Goal: Information Seeking & Learning: Check status

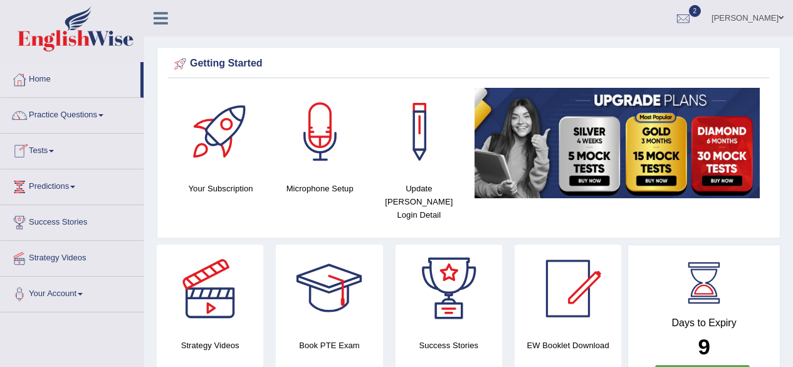
drag, startPoint x: 0, startPoint y: 0, endPoint x: 46, endPoint y: 162, distance: 168.8
click at [46, 162] on link "Tests" at bounding box center [72, 149] width 143 height 31
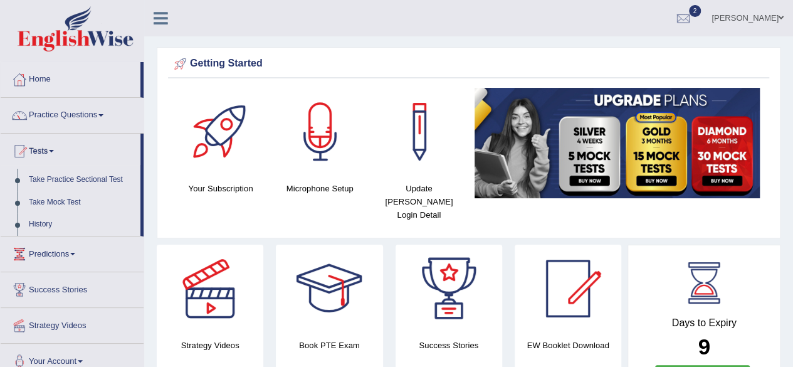
click at [715, 24] on link "[PERSON_NAME]" at bounding box center [747, 16] width 91 height 33
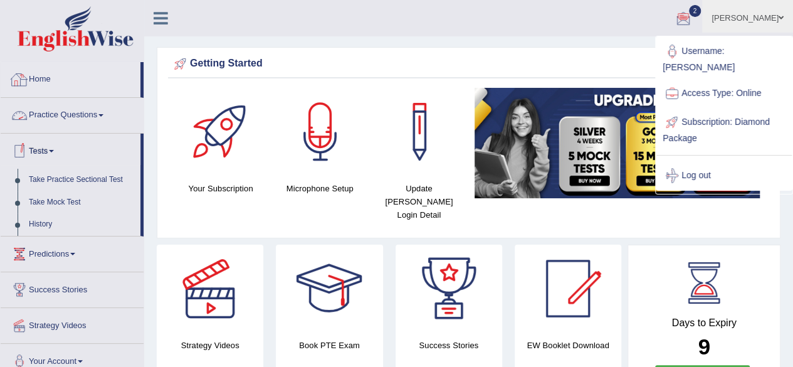
click at [61, 113] on link "Practice Questions" at bounding box center [72, 113] width 143 height 31
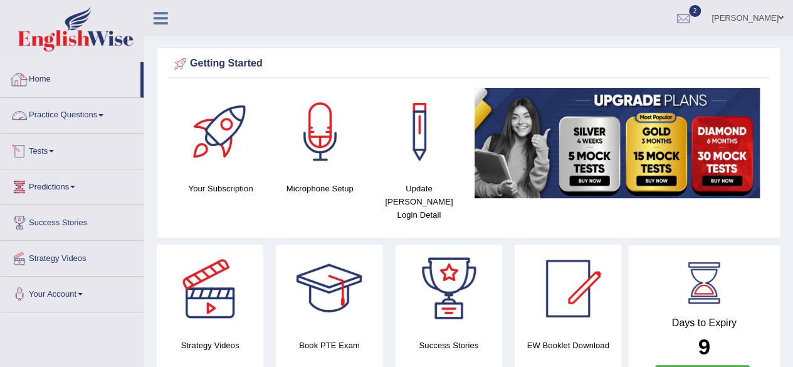
click at [60, 164] on li "Tests Take Practice Sectional Test Take Mock Test History" at bounding box center [72, 152] width 143 height 36
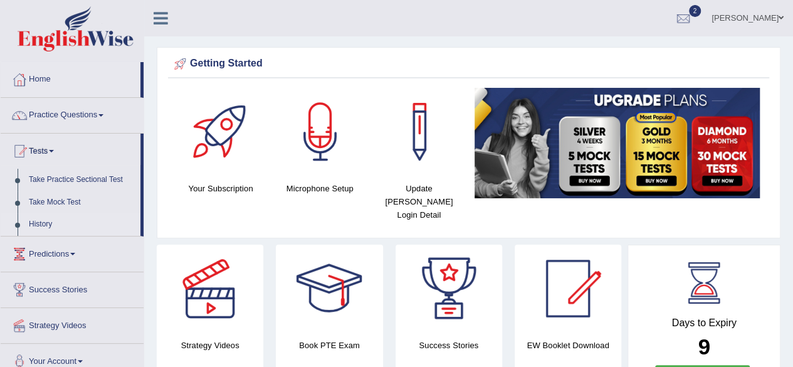
click at [23, 225] on link "History" at bounding box center [81, 224] width 117 height 23
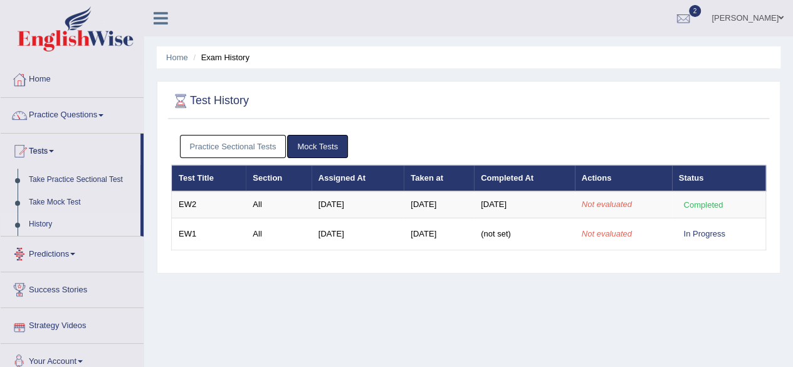
click at [372, 309] on div "Home Exam History Test History Practice Sectional Tests Mock Tests Test Title S…" at bounding box center [468, 313] width 649 height 627
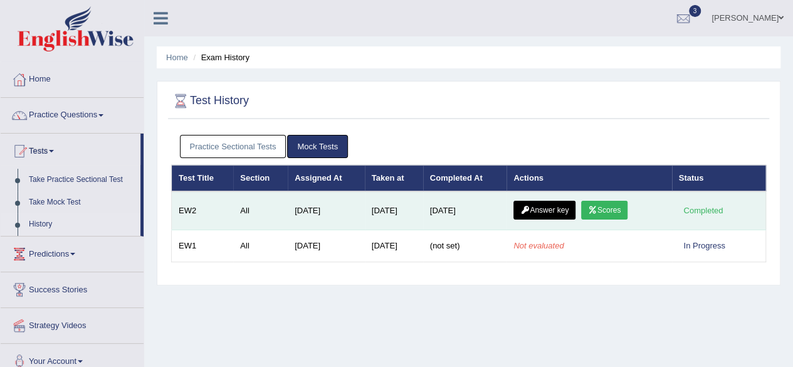
click at [610, 207] on link "Scores" at bounding box center [604, 210] width 46 height 19
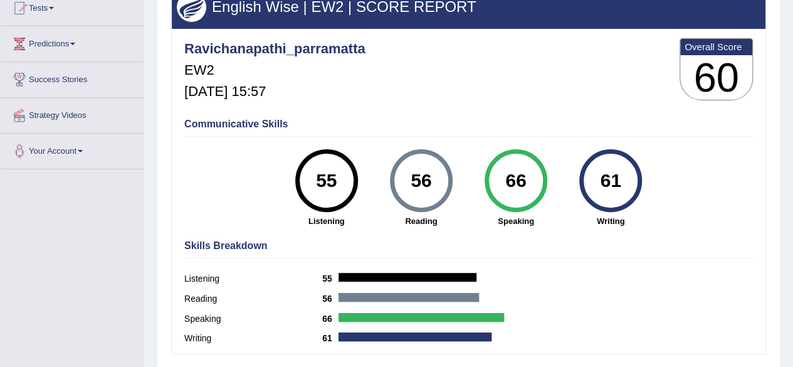
scroll to position [125, 0]
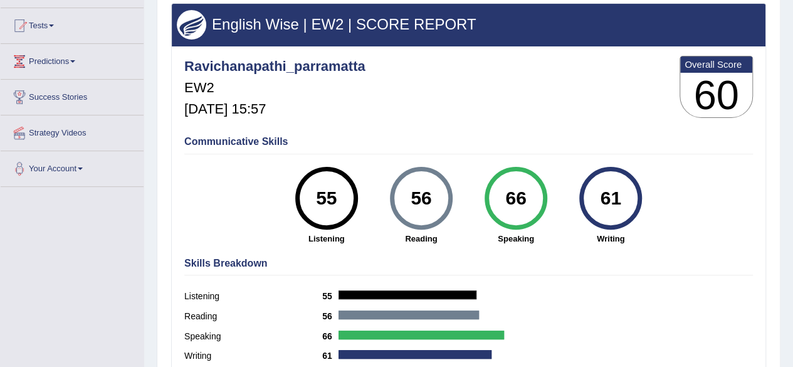
click at [564, 206] on div "61 Writing" at bounding box center [610, 206] width 95 height 78
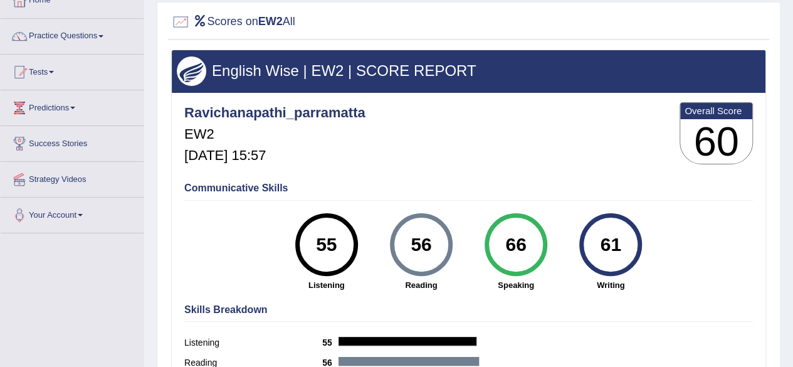
scroll to position [63, 0]
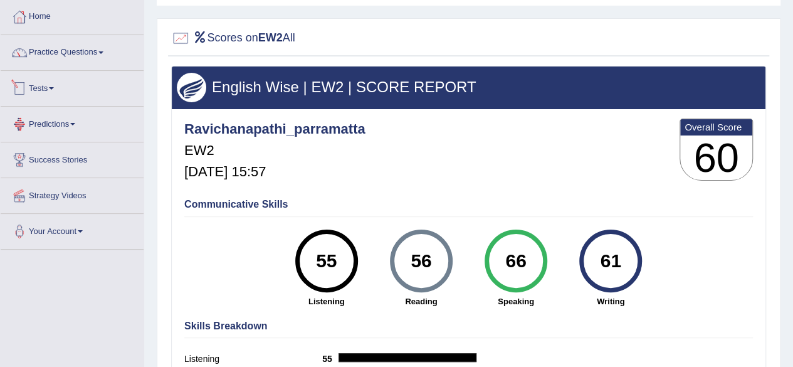
click at [54, 85] on link "Tests" at bounding box center [72, 86] width 143 height 31
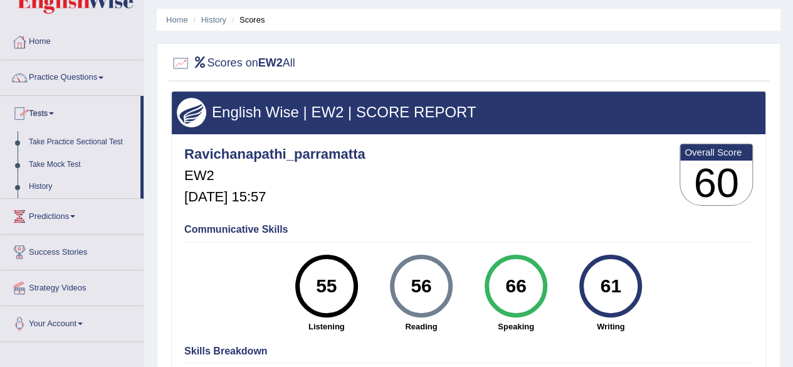
scroll to position [0, 0]
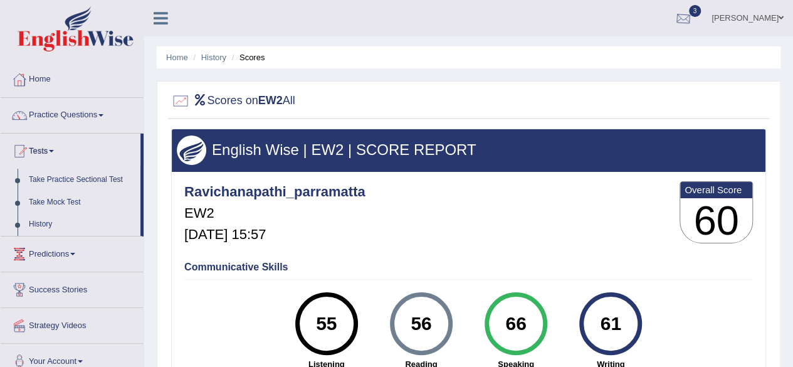
click at [674, 19] on div at bounding box center [683, 18] width 19 height 19
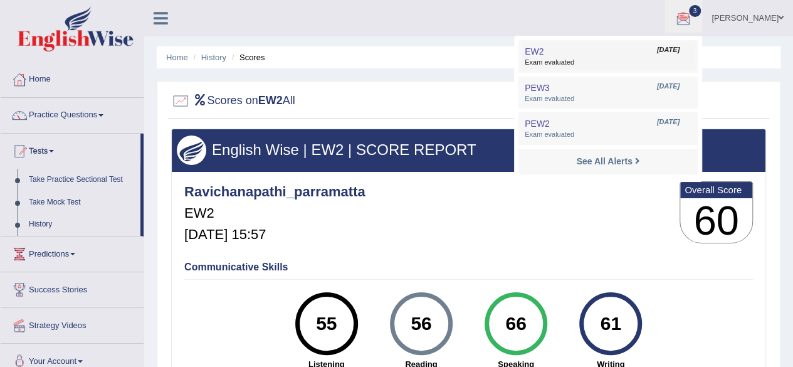
click at [543, 63] on span "Exam evaluated" at bounding box center [608, 63] width 167 height 10
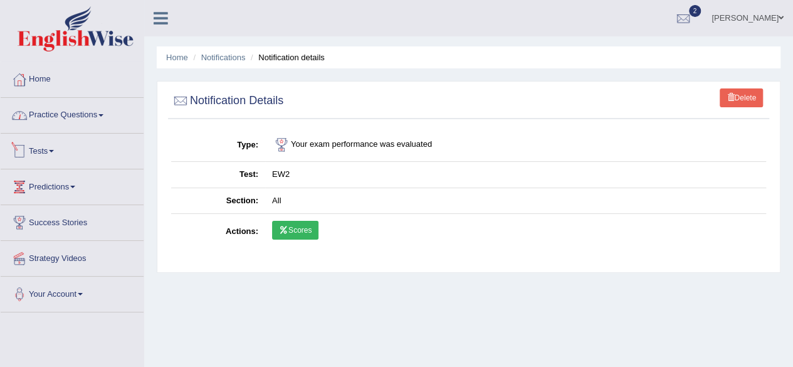
click at [66, 117] on link "Practice Questions" at bounding box center [72, 113] width 143 height 31
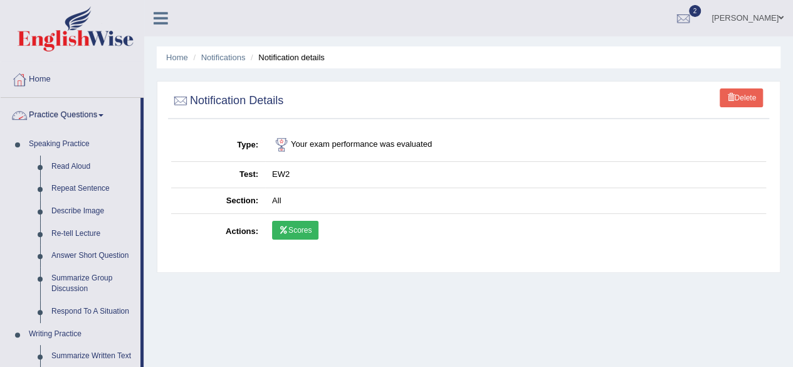
click at [71, 127] on link "Practice Questions" at bounding box center [71, 113] width 140 height 31
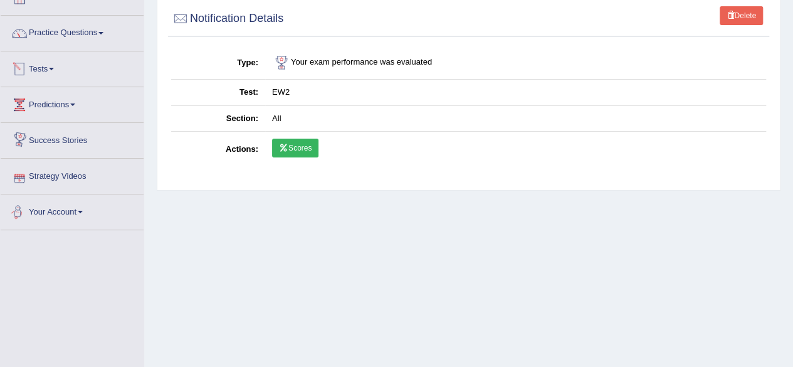
scroll to position [63, 0]
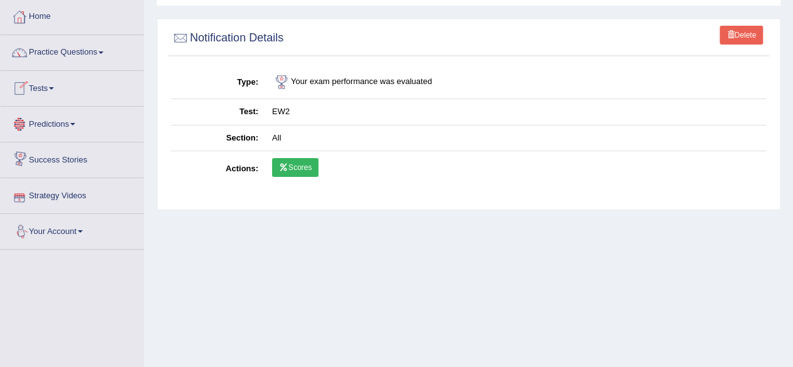
click at [63, 93] on link "Tests" at bounding box center [72, 86] width 143 height 31
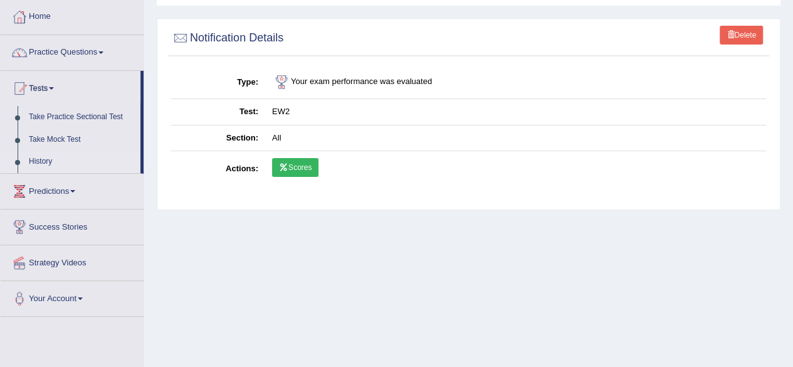
click at [45, 162] on link "History" at bounding box center [81, 161] width 117 height 23
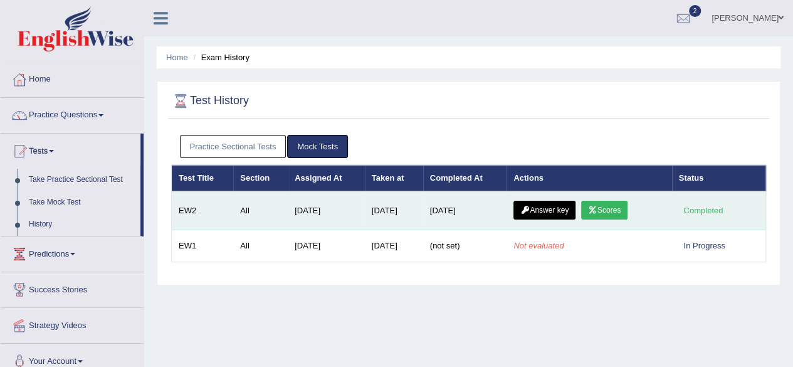
click at [549, 210] on link "Answer key" at bounding box center [544, 210] width 62 height 19
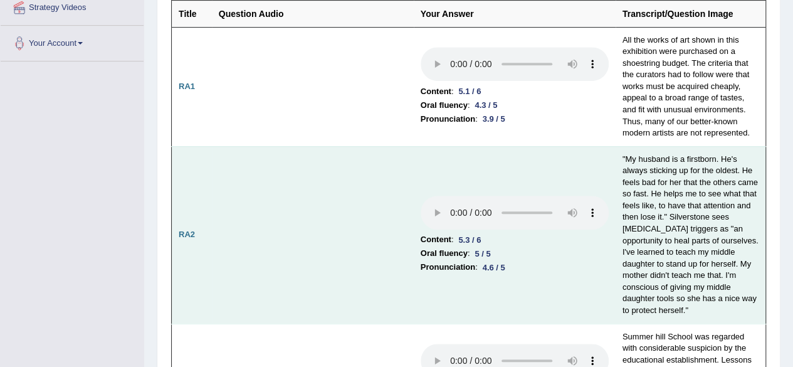
scroll to position [251, 0]
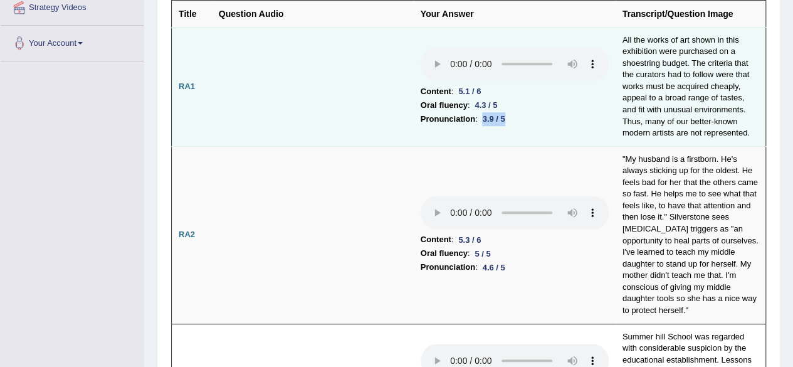
drag, startPoint x: 486, startPoint y: 117, endPoint x: 508, endPoint y: 120, distance: 22.8
click at [508, 120] on div "3.9 / 5" at bounding box center [494, 118] width 33 height 13
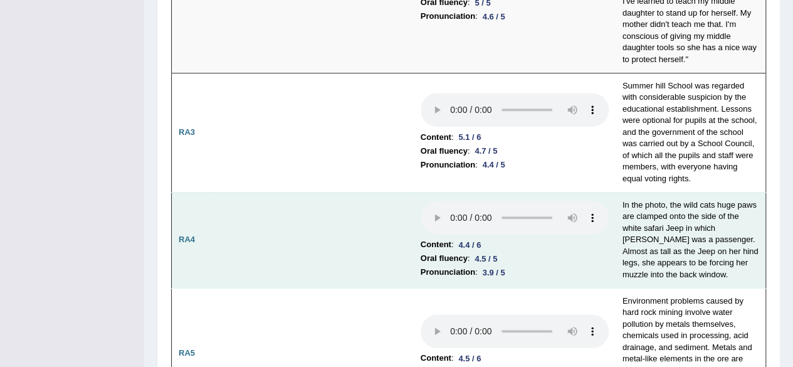
scroll to position [564, 0]
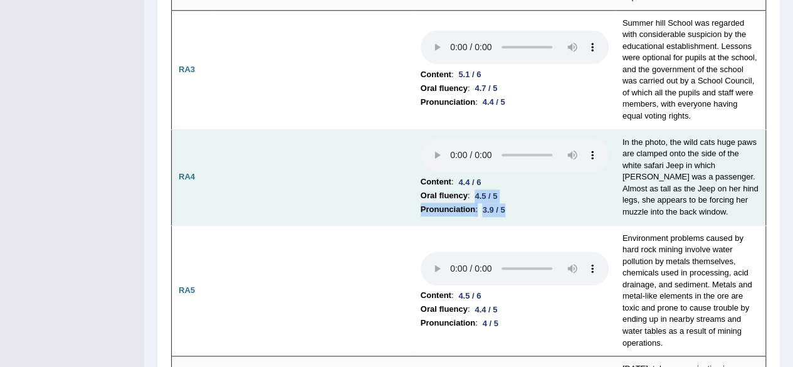
drag, startPoint x: 509, startPoint y: 191, endPoint x: 475, endPoint y: 187, distance: 34.1
click at [475, 187] on td "Content : 4.4 / 6 Oral fluency : 4.5 / 5 Pronunciation : 3.9 / 5" at bounding box center [515, 177] width 202 height 96
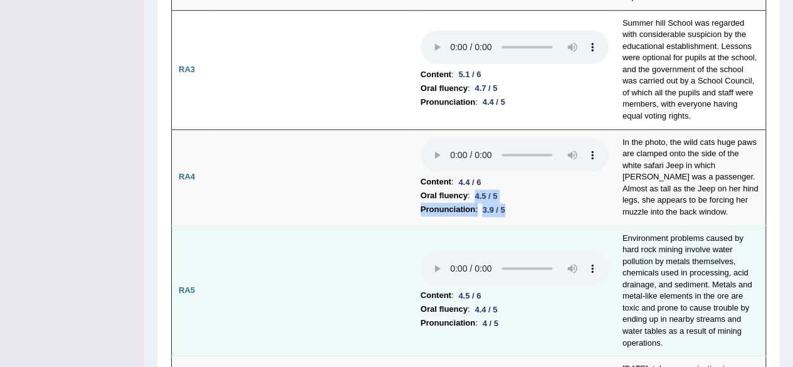
scroll to position [627, 0]
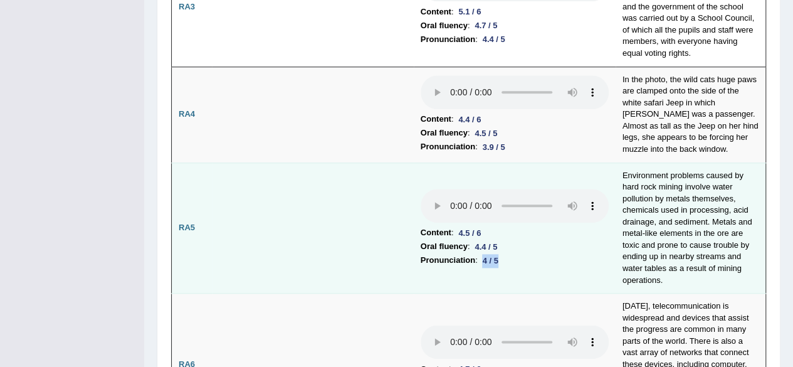
drag, startPoint x: 505, startPoint y: 246, endPoint x: 475, endPoint y: 248, distance: 30.1
click at [475, 253] on li "Pronunciation : 4 / 5" at bounding box center [515, 260] width 188 height 14
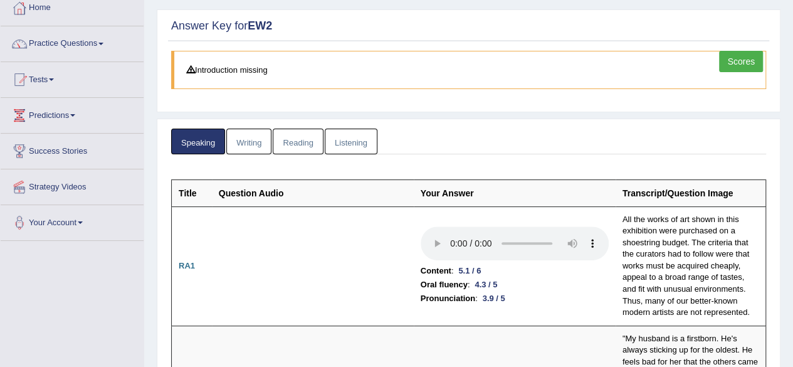
scroll to position [0, 0]
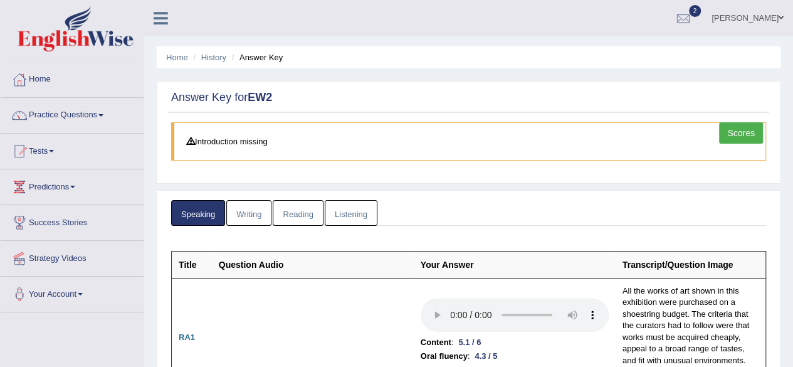
click at [256, 216] on link "Writing" at bounding box center [248, 213] width 45 height 26
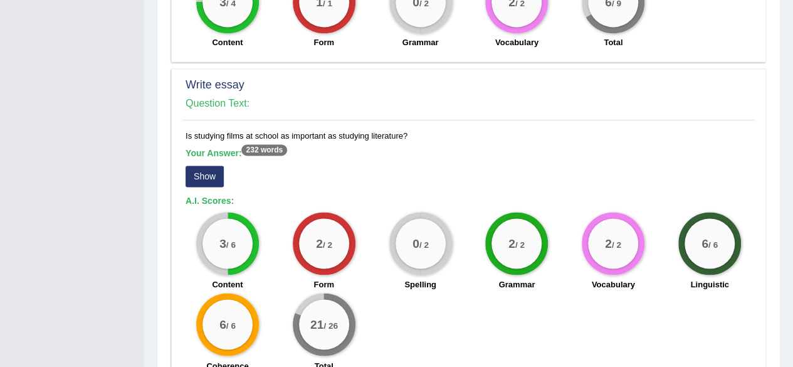
scroll to position [1003, 0]
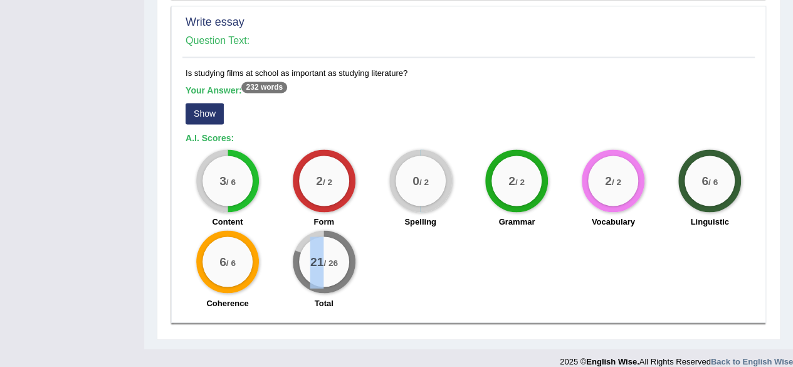
drag, startPoint x: 320, startPoint y: 258, endPoint x: 308, endPoint y: 259, distance: 12.0
click at [308, 259] on div "21 / 26" at bounding box center [324, 261] width 50 height 50
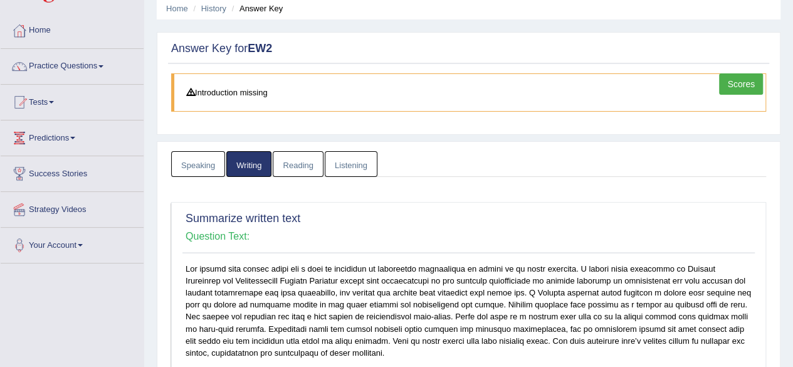
scroll to position [0, 0]
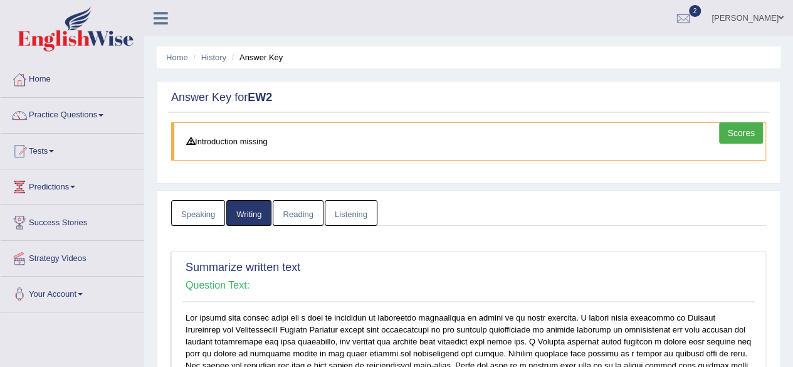
click at [287, 209] on link "Reading" at bounding box center [298, 213] width 50 height 26
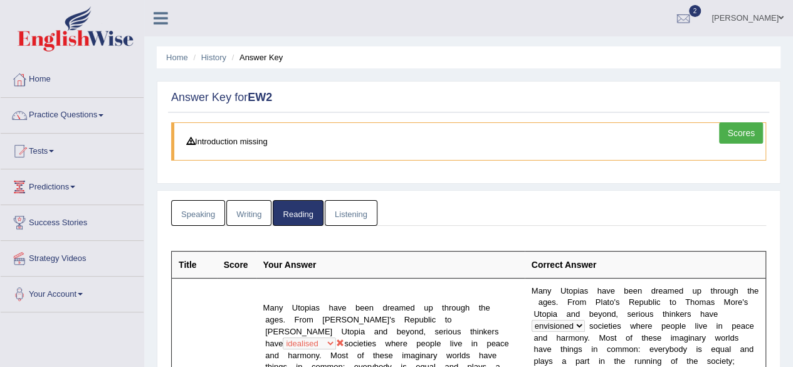
click at [328, 211] on link "Listening" at bounding box center [351, 213] width 53 height 26
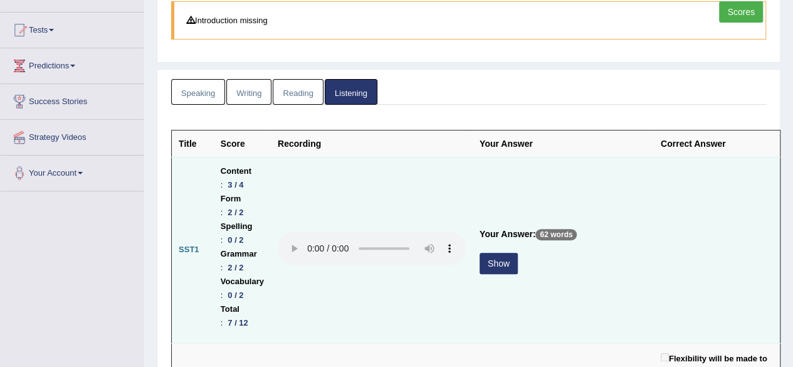
scroll to position [125, 0]
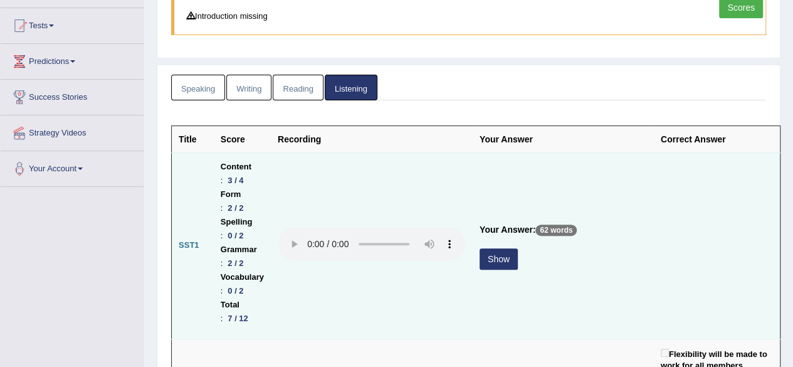
click at [518, 248] on button "Show" at bounding box center [498, 258] width 38 height 21
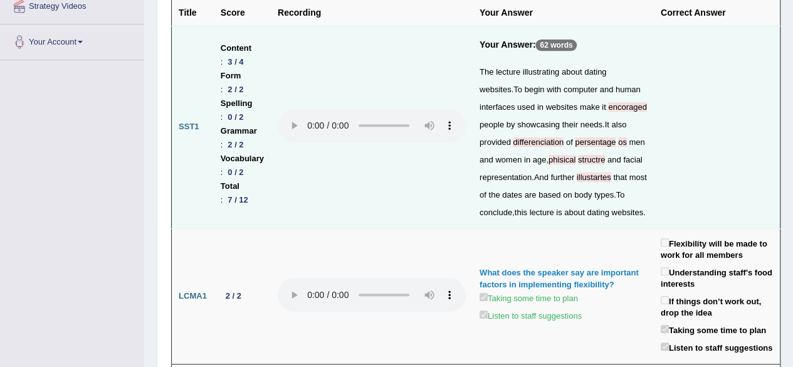
scroll to position [251, 0]
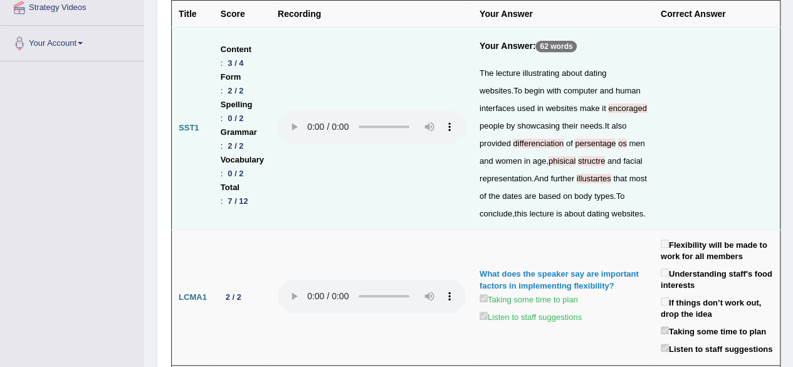
click at [563, 148] on span "differenciation" at bounding box center [538, 143] width 51 height 9
click at [608, 113] on span "encoraged" at bounding box center [627, 107] width 38 height 9
click at [575, 148] on span "persentage" at bounding box center [595, 143] width 41 height 9
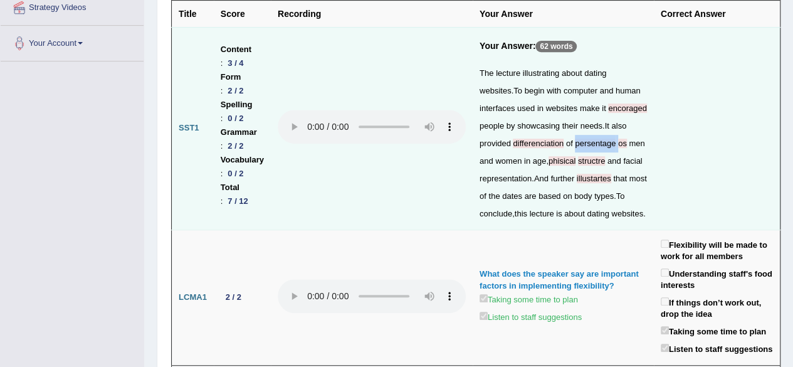
click at [575, 148] on span "persentage" at bounding box center [595, 143] width 41 height 9
click at [549, 165] on span "phisical" at bounding box center [561, 160] width 27 height 9
click at [578, 165] on span "structre" at bounding box center [591, 160] width 27 height 9
click at [564, 210] on div "The lecture illustrating about dating websites . To begin with computer and hum…" at bounding box center [562, 144] width 167 height 158
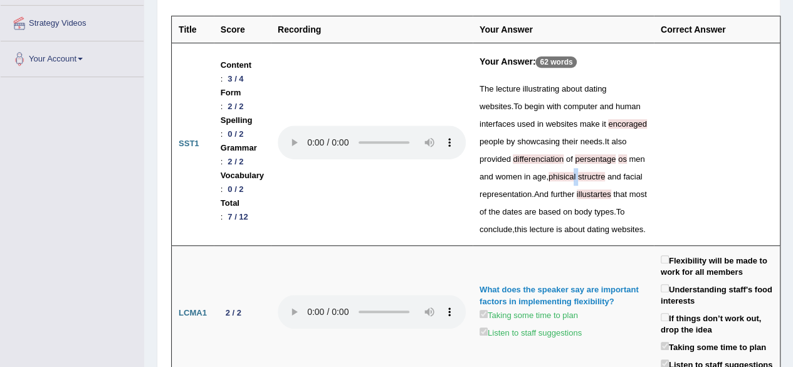
scroll to position [0, 0]
